Goal: Information Seeking & Learning: Learn about a topic

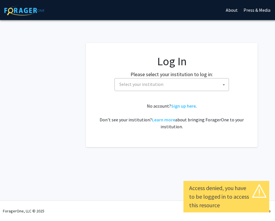
select select
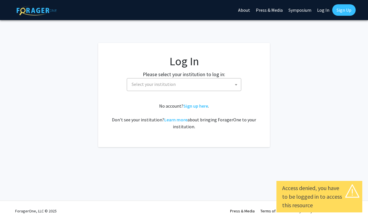
select select
click at [340, 7] on link "Sign Up" at bounding box center [343, 9] width 23 height 11
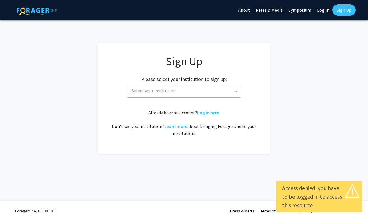
drag, startPoint x: 340, startPoint y: 7, endPoint x: 325, endPoint y: 11, distance: 15.8
click at [325, 11] on div "Skip navigation About Press & Media Symposium Log In Sign Up" at bounding box center [295, 10] width 120 height 20
click at [325, 11] on link "Log In" at bounding box center [323, 10] width 18 height 20
select select
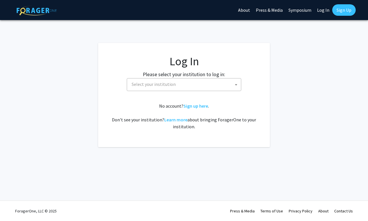
click at [326, 10] on link "Log In" at bounding box center [323, 10] width 18 height 20
click at [181, 86] on span "Select your institution" at bounding box center [185, 84] width 112 height 12
type input "s"
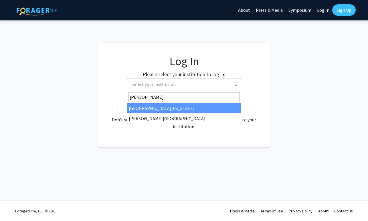
type input "thomas"
select select "24"
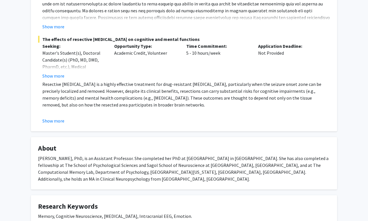
scroll to position [169, 0]
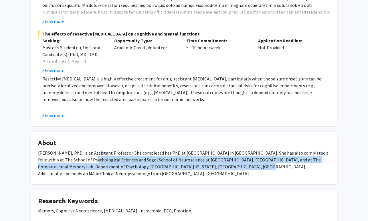
drag, startPoint x: 69, startPoint y: 157, endPoint x: 180, endPoint y: 165, distance: 111.4
click at [180, 165] on div "Noa Herz, PhD, is an Assistant Professor. She completed her PhD at Bar-Ilan Uni…" at bounding box center [184, 162] width 292 height 27
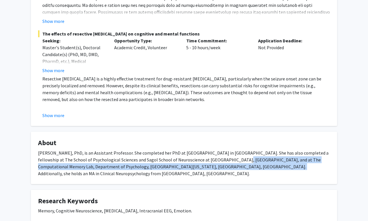
drag, startPoint x: 205, startPoint y: 160, endPoint x: 205, endPoint y: 167, distance: 7.7
click at [205, 167] on div "Noa Herz, PhD, is an Assistant Professor. She completed her PhD at Bar-Ilan Uni…" at bounding box center [184, 162] width 292 height 27
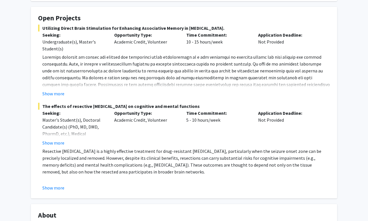
scroll to position [0, 0]
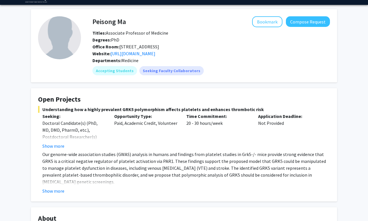
scroll to position [17, 0]
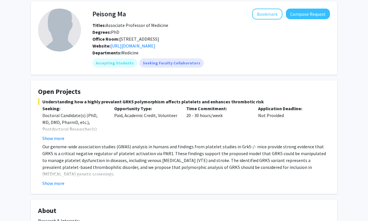
scroll to position [24, 0]
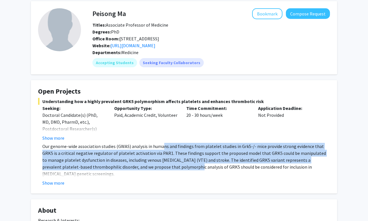
drag, startPoint x: 161, startPoint y: 144, endPoint x: 161, endPoint y: 167, distance: 22.6
click at [161, 167] on p "Our genome-wide association studies (GWAS) analysis in humans and findings from…" at bounding box center [186, 160] width 288 height 34
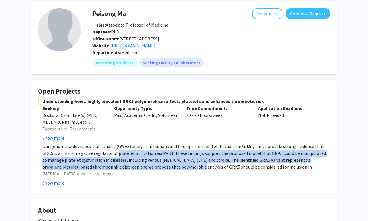
drag, startPoint x: 161, startPoint y: 167, endPoint x: 116, endPoint y: 153, distance: 47.0
click at [116, 153] on p "Our genome-wide association studies (GWAS) analysis in humans and findings from…" at bounding box center [186, 160] width 288 height 34
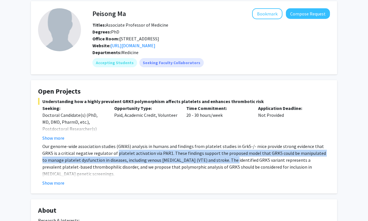
drag, startPoint x: 116, startPoint y: 153, endPoint x: 210, endPoint y: 160, distance: 94.1
click at [210, 160] on p "Our genome-wide association studies (GWAS) analysis in humans and findings from…" at bounding box center [186, 160] width 288 height 34
drag, startPoint x: 210, startPoint y: 160, endPoint x: 115, endPoint y: 153, distance: 95.6
click at [115, 153] on p "Our genome-wide association studies (GWAS) analysis in humans and findings from…" at bounding box center [186, 160] width 288 height 34
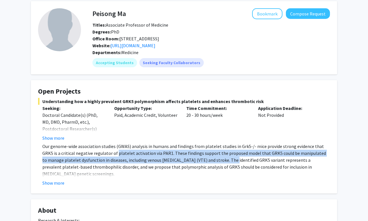
click at [115, 153] on p "Our genome-wide association studies (GWAS) analysis in humans and findings from…" at bounding box center [186, 160] width 288 height 34
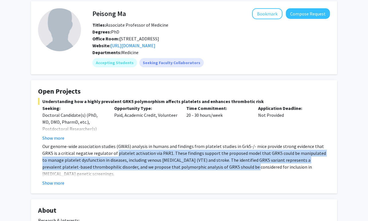
drag, startPoint x: 115, startPoint y: 153, endPoint x: 212, endPoint y: 164, distance: 98.2
click at [212, 164] on p "Our genome-wide association studies (GWAS) analysis in humans and findings from…" at bounding box center [186, 160] width 288 height 34
click at [191, 163] on p "Our genome-wide association studies (GWAS) analysis in humans and findings from…" at bounding box center [186, 160] width 288 height 34
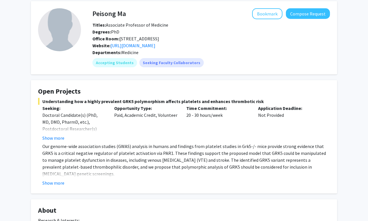
click at [54, 179] on fg-read-more "Our genome-wide association studies (GWAS) analysis in humans and findings from…" at bounding box center [184, 164] width 292 height 43
drag, startPoint x: 154, startPoint y: 116, endPoint x: 133, endPoint y: 116, distance: 20.3
click at [133, 116] on div "Opportunity Type: Paid, Academic Credit, Volunteer" at bounding box center [146, 123] width 72 height 37
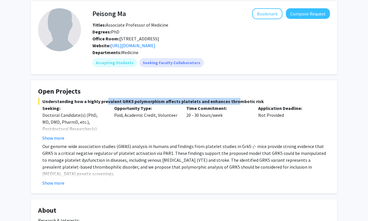
drag, startPoint x: 104, startPoint y: 101, endPoint x: 231, endPoint y: 100, distance: 127.3
click at [231, 100] on span "Understanding how a highly prevalent GRK5 polymorphism affects platelets and en…" at bounding box center [184, 101] width 292 height 7
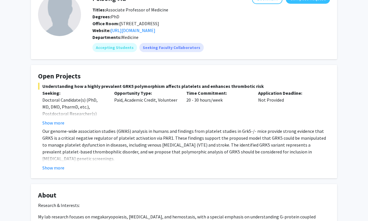
scroll to position [0, 0]
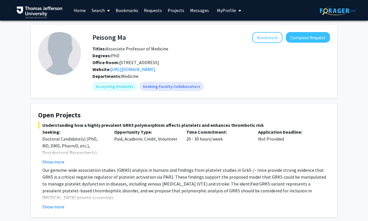
click at [100, 37] on h4 "Peisong Ma" at bounding box center [108, 37] width 33 height 11
copy h4 "Peisong Ma"
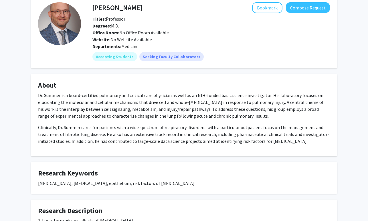
scroll to position [33, 0]
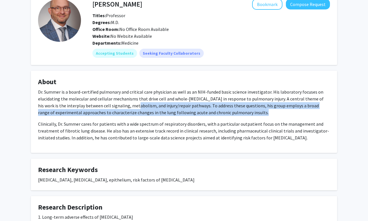
drag, startPoint x: 123, startPoint y: 107, endPoint x: 239, endPoint y: 112, distance: 116.0
click at [239, 112] on p "Dr. Summer is a board-certified pulmonary and critical care physician as well a…" at bounding box center [184, 101] width 292 height 27
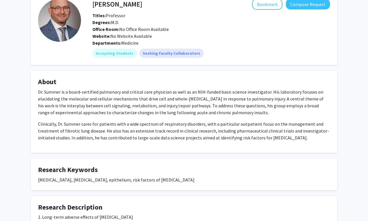
drag, startPoint x: 239, startPoint y: 112, endPoint x: 153, endPoint y: 108, distance: 86.3
click at [153, 108] on p "Dr. Summer is a board-certified pulmonary and critical care physician as well a…" at bounding box center [184, 101] width 292 height 27
drag, startPoint x: 50, startPoint y: 124, endPoint x: 195, endPoint y: 129, distance: 145.7
click at [195, 129] on p "Clinically, Dr. Summer cares for patients with a wide spectrum of respiratory d…" at bounding box center [184, 130] width 292 height 21
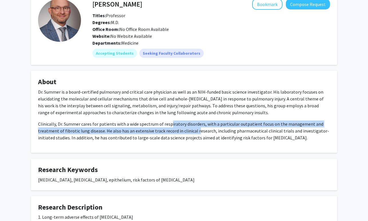
drag, startPoint x: 195, startPoint y: 129, endPoint x: 170, endPoint y: 127, distance: 25.9
click at [170, 127] on p "Clinically, Dr. Summer cares for patients with a wide spectrum of respiratory d…" at bounding box center [184, 130] width 292 height 21
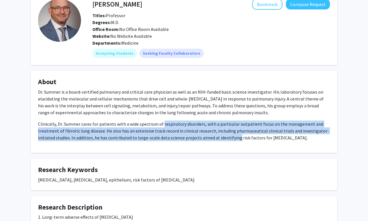
drag, startPoint x: 170, startPoint y: 127, endPoint x: 219, endPoint y: 135, distance: 50.0
click at [219, 135] on p "Clinically, Dr. Summer cares for patients with a wide spectrum of respiratory d…" at bounding box center [184, 130] width 292 height 21
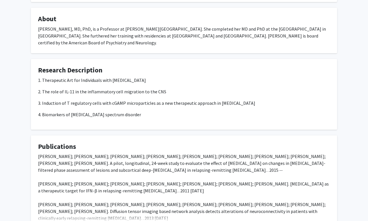
scroll to position [135, 0]
